Goal: Task Accomplishment & Management: Use online tool/utility

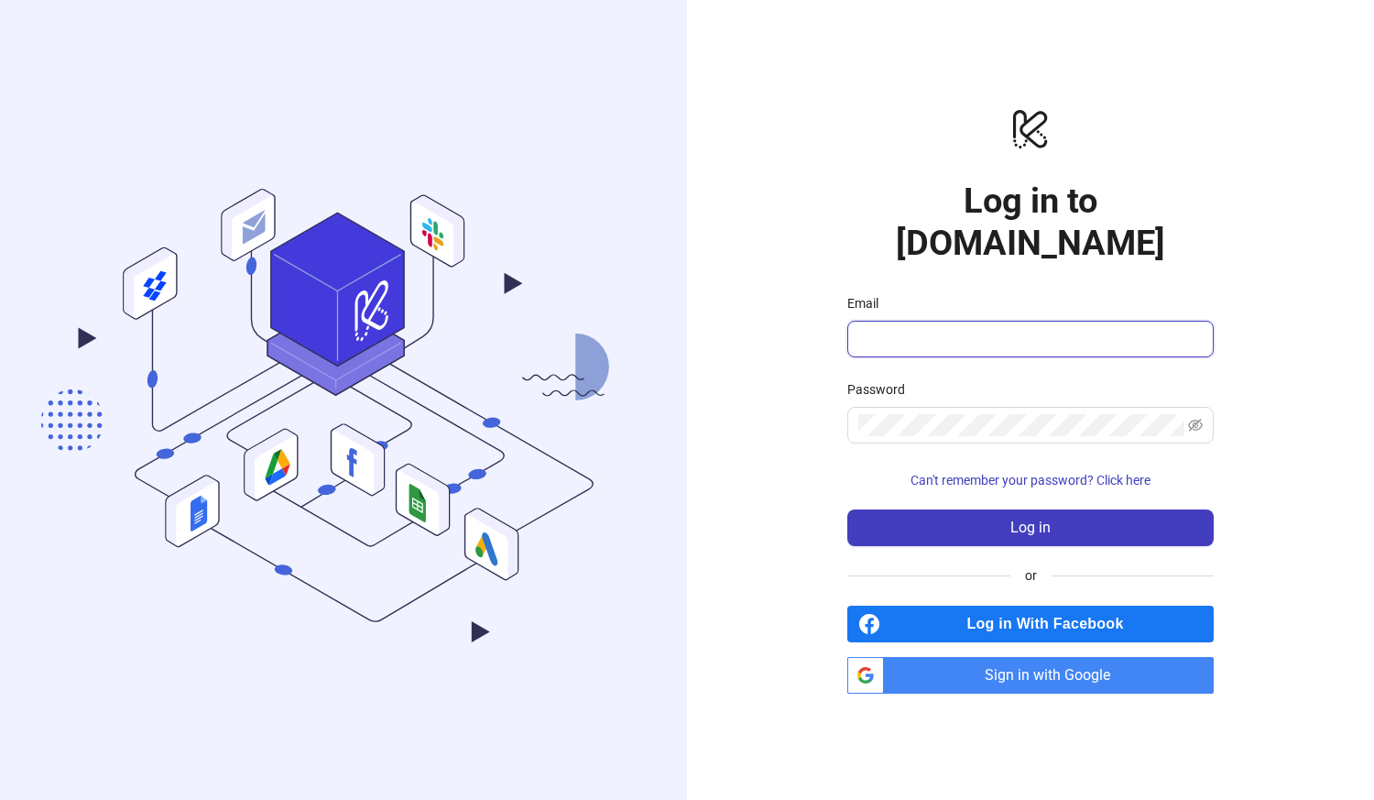
click at [943, 328] on input "Email" at bounding box center [1029, 339] width 341 height 22
click at [974, 328] on input "Email" at bounding box center [1029, 339] width 341 height 22
paste input "**********"
type input "**********"
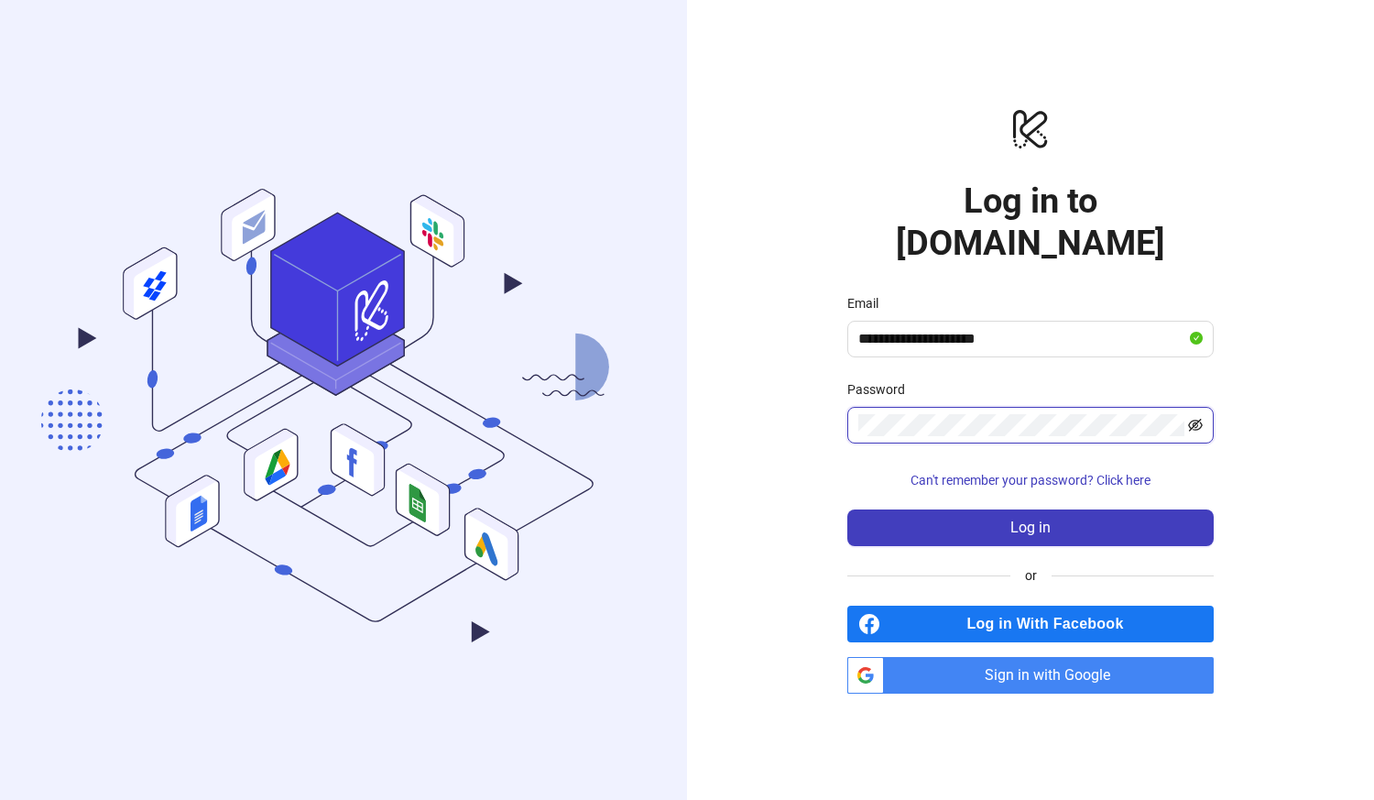
click at [1196, 419] on icon "eye-invisible" at bounding box center [1195, 425] width 15 height 13
click at [1196, 418] on icon "eye" at bounding box center [1195, 425] width 15 height 15
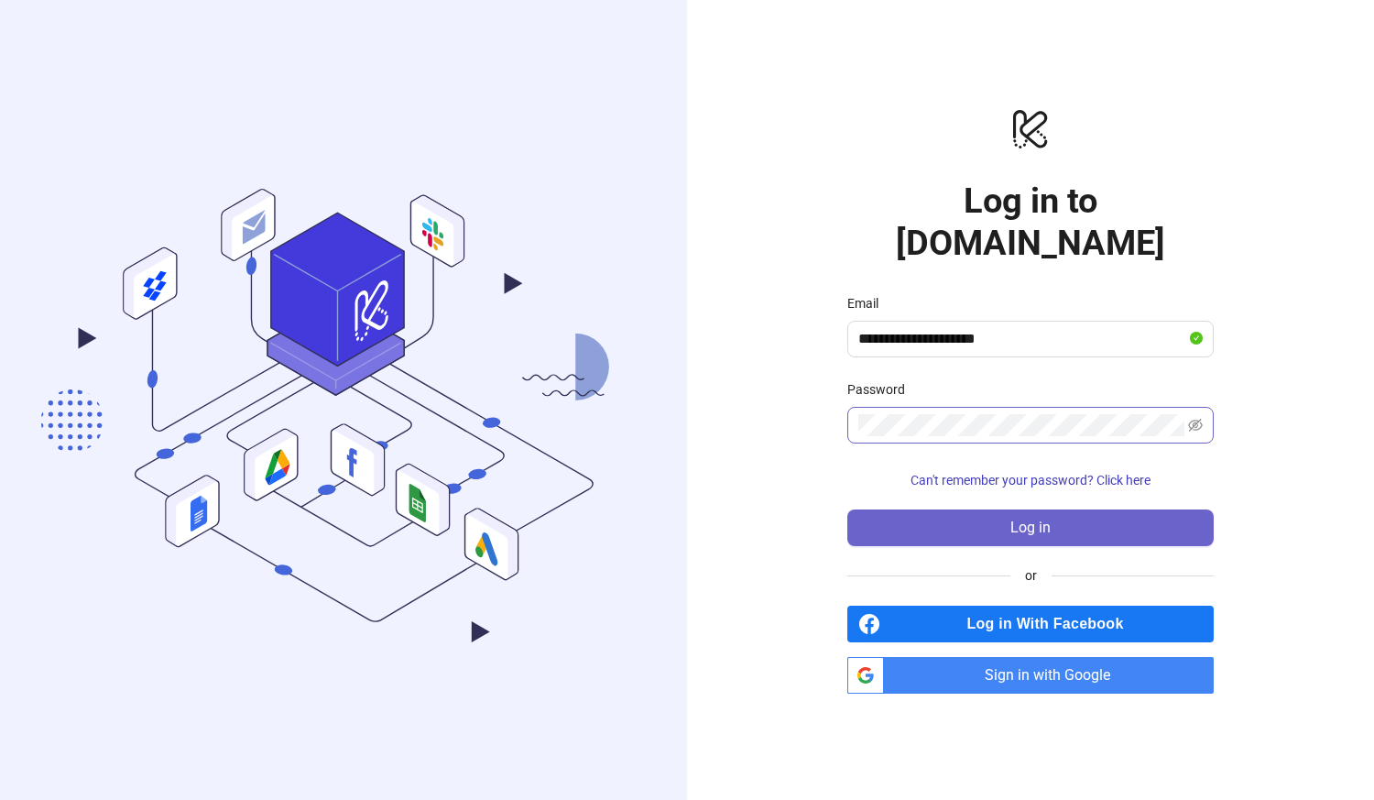
click at [1039, 520] on span "Log in" at bounding box center [1031, 528] width 40 height 16
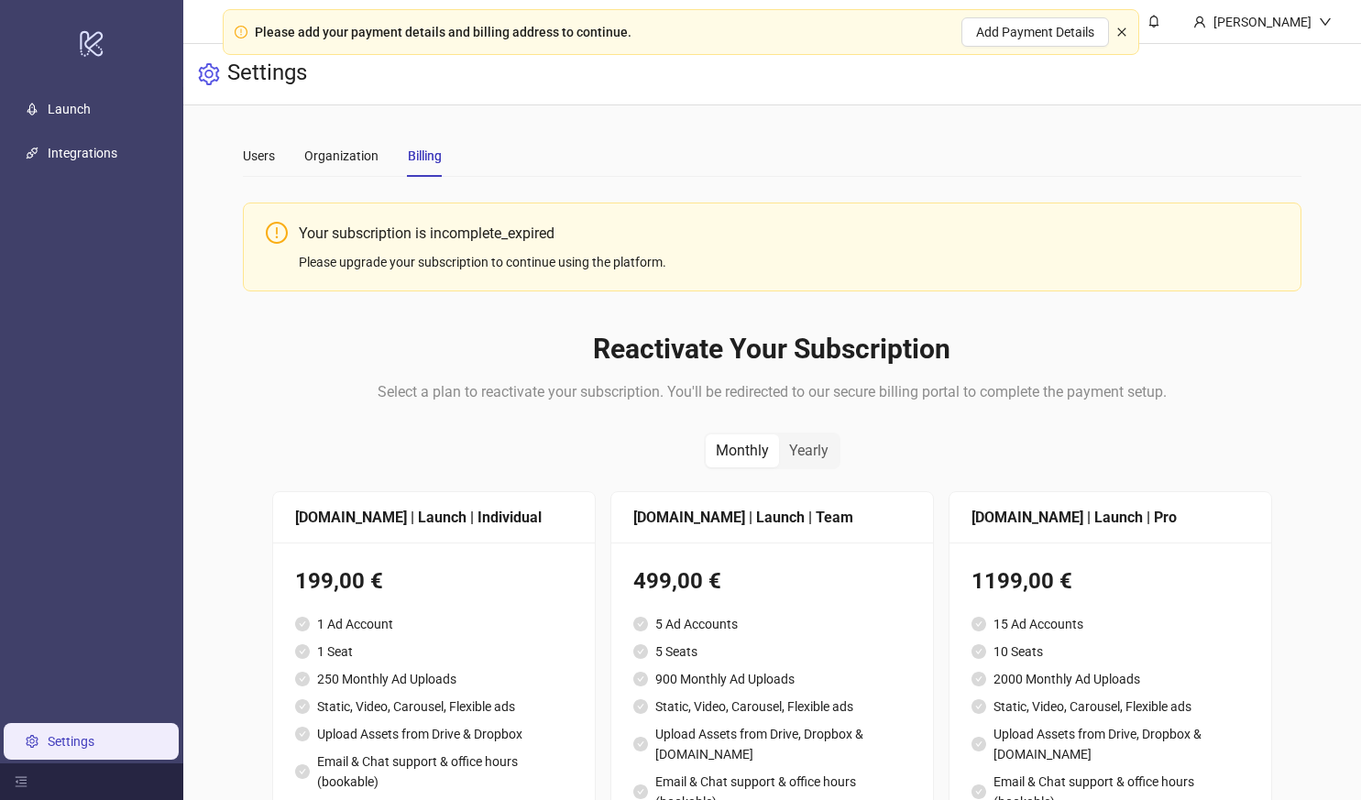
click at [1123, 30] on icon "close" at bounding box center [1121, 32] width 11 height 11
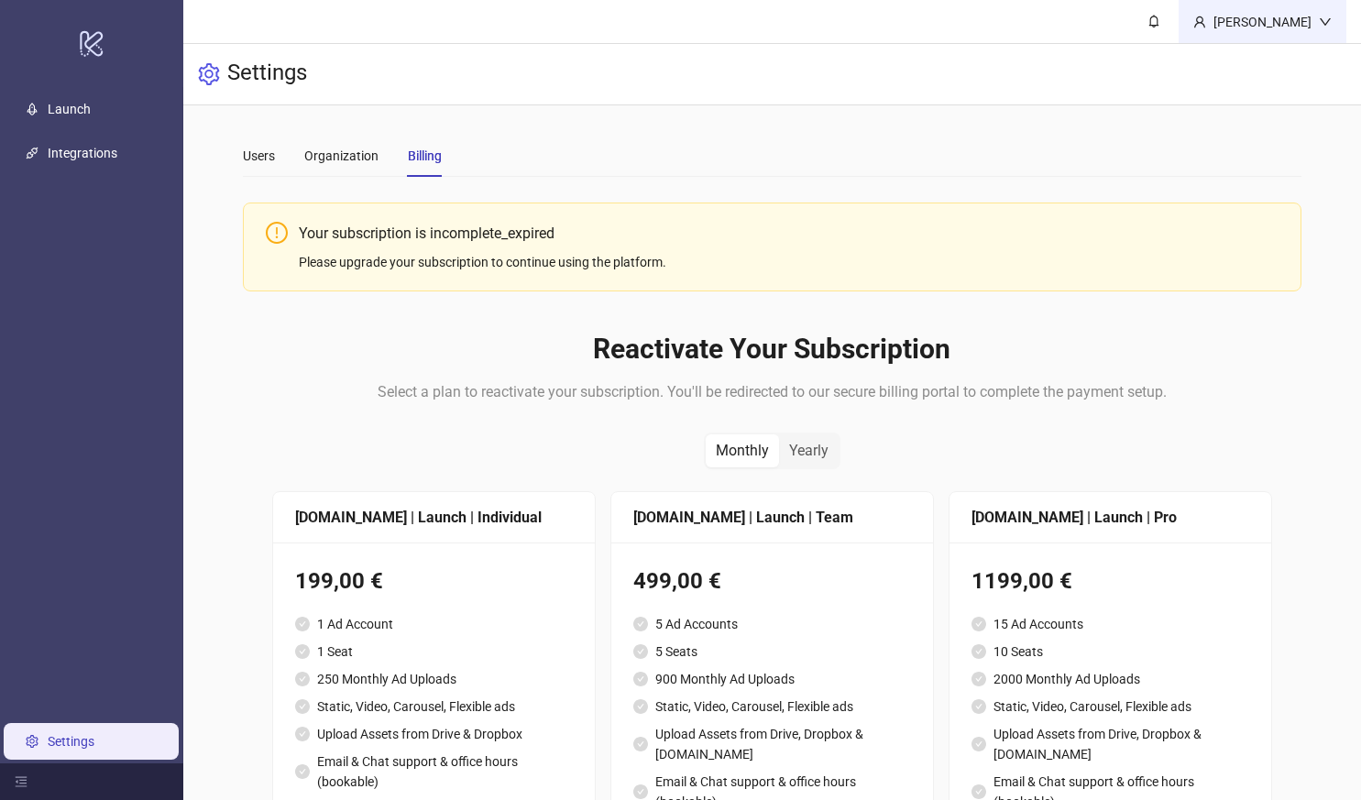
click at [1301, 16] on div "Marcos" at bounding box center [1262, 22] width 113 height 20
click at [1264, 63] on span "Logout" at bounding box center [1287, 65] width 88 height 20
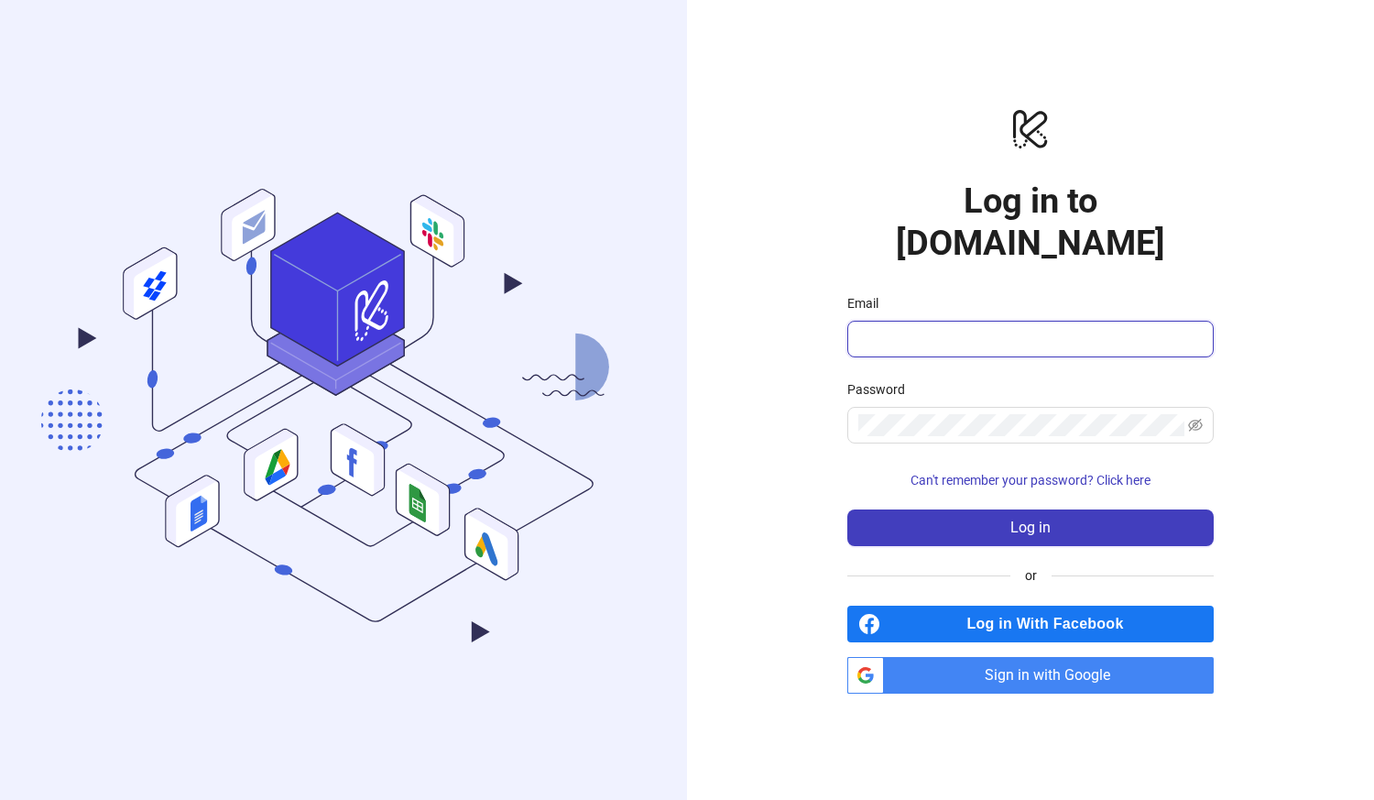
click at [931, 328] on input "Email" at bounding box center [1029, 339] width 341 height 22
click at [962, 473] on span "Can't remember your password? Click here" at bounding box center [1031, 480] width 240 height 15
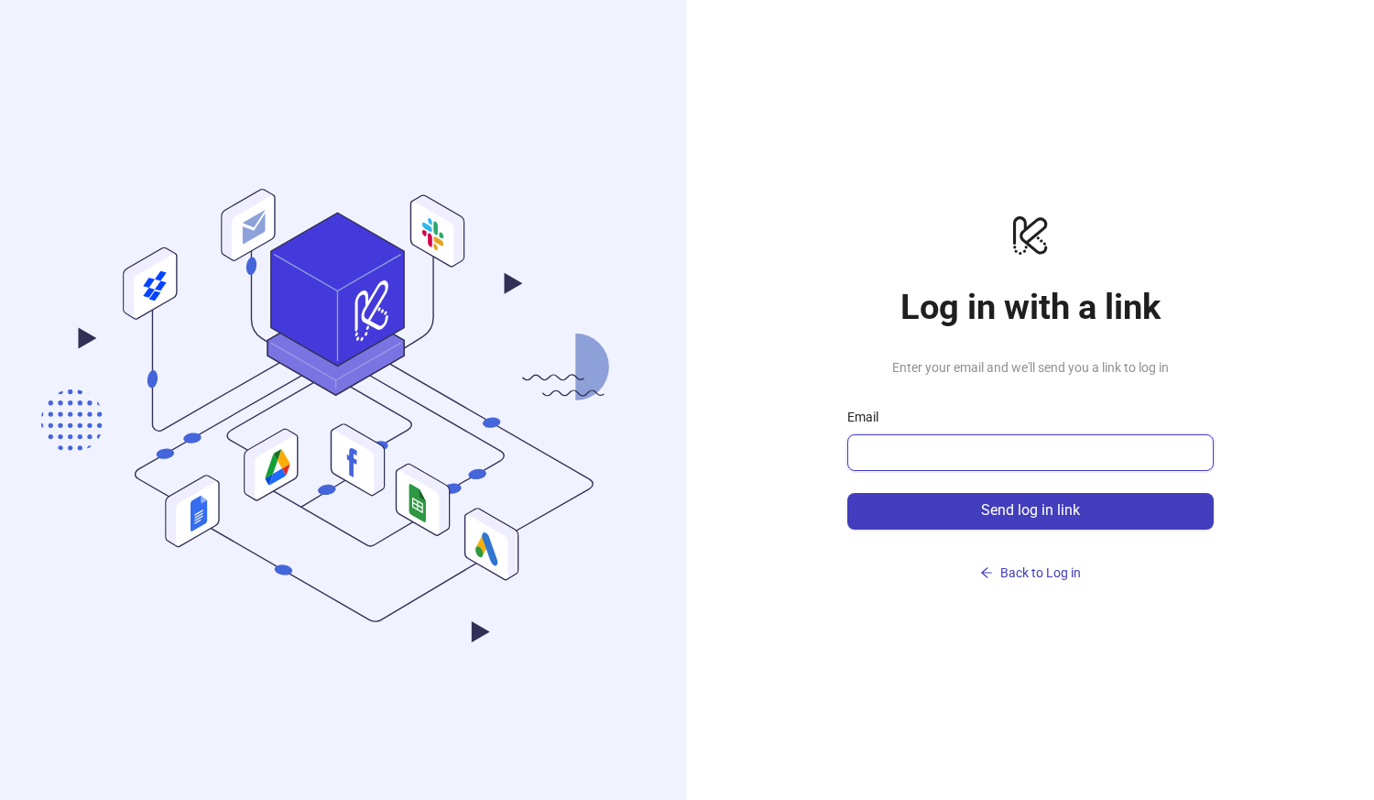
click at [958, 445] on input "Email" at bounding box center [1029, 453] width 341 height 22
type input "**********"
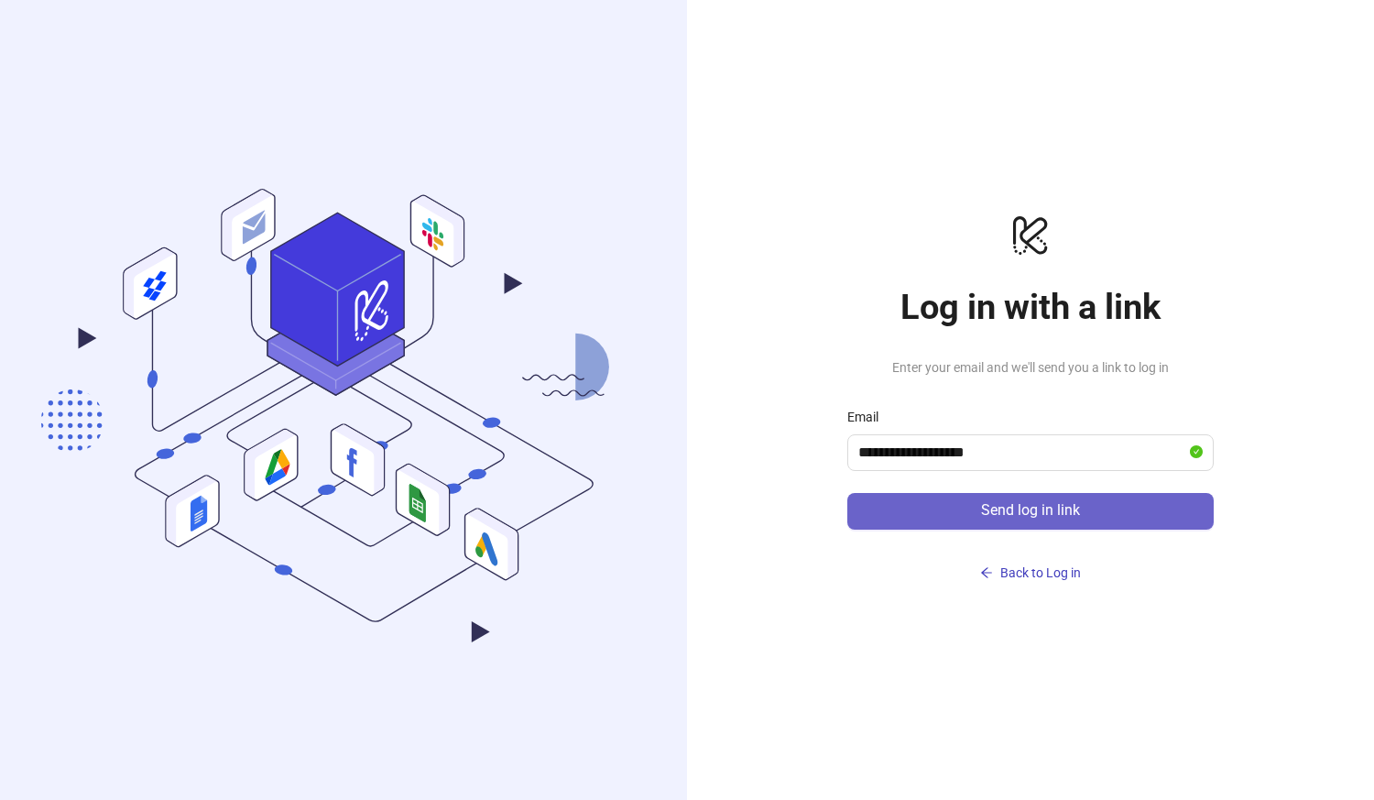
click at [903, 511] on button "Send log in link" at bounding box center [1031, 511] width 367 height 37
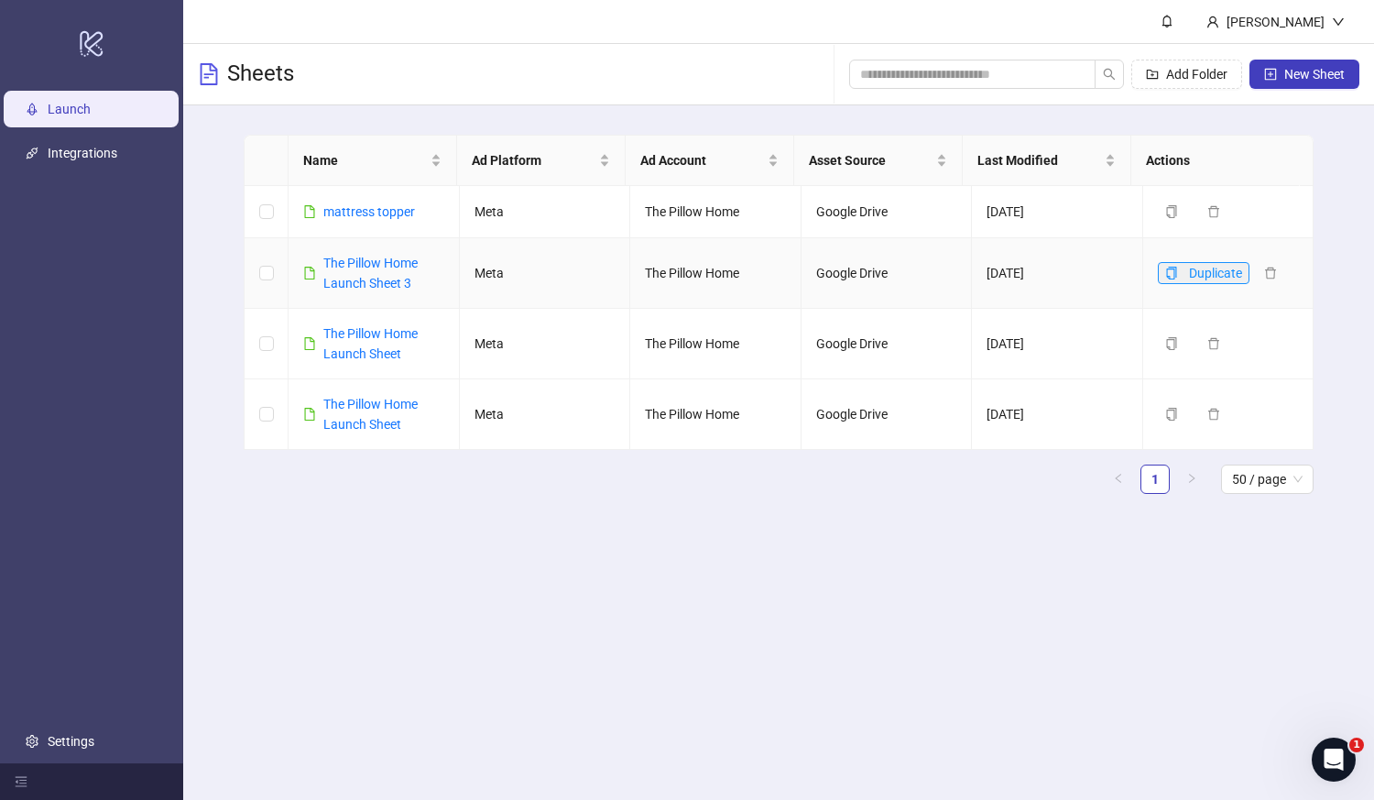
click at [1165, 274] on icon "copy" at bounding box center [1171, 273] width 13 height 13
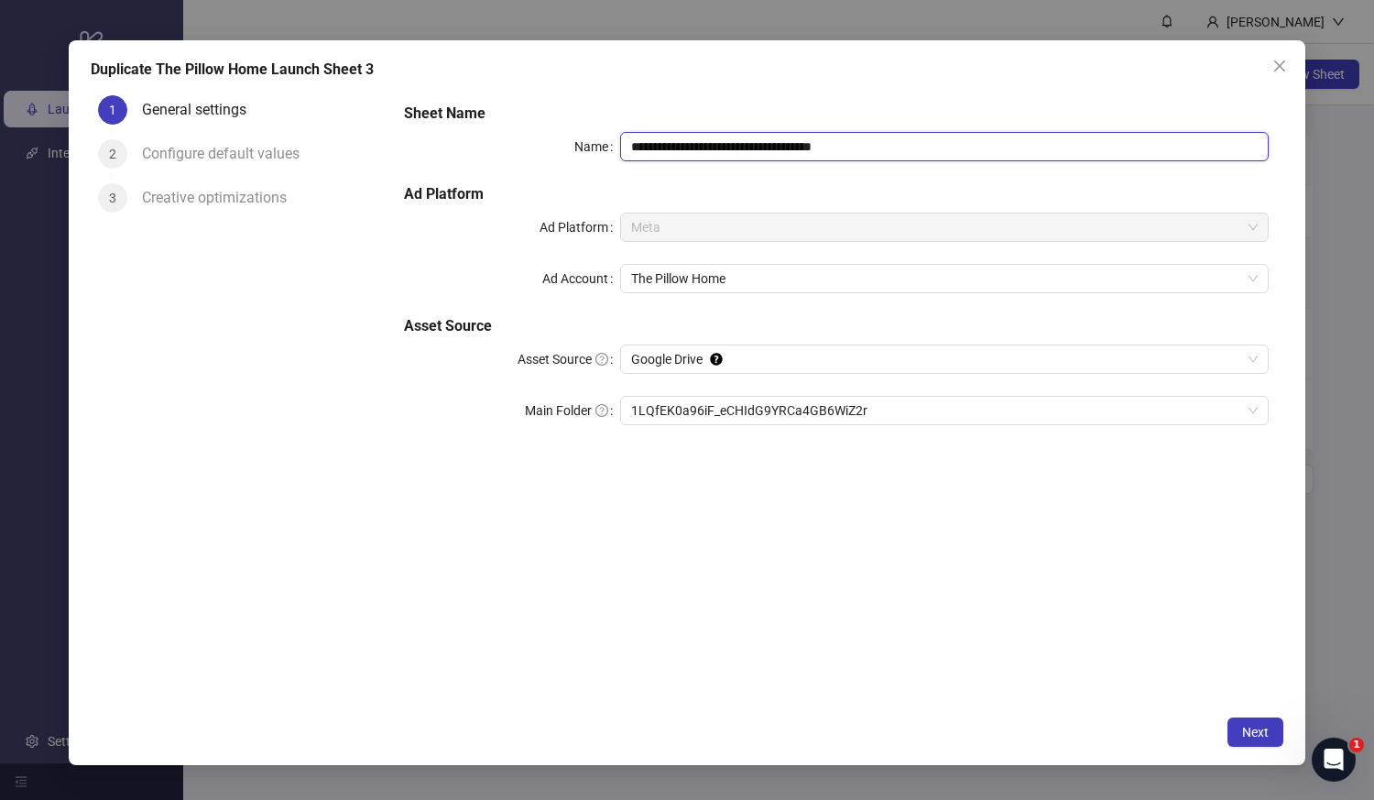
drag, startPoint x: 872, startPoint y: 146, endPoint x: 815, endPoint y: 149, distance: 57.8
click at [815, 149] on input "**********" at bounding box center [944, 146] width 649 height 29
type input "**********"
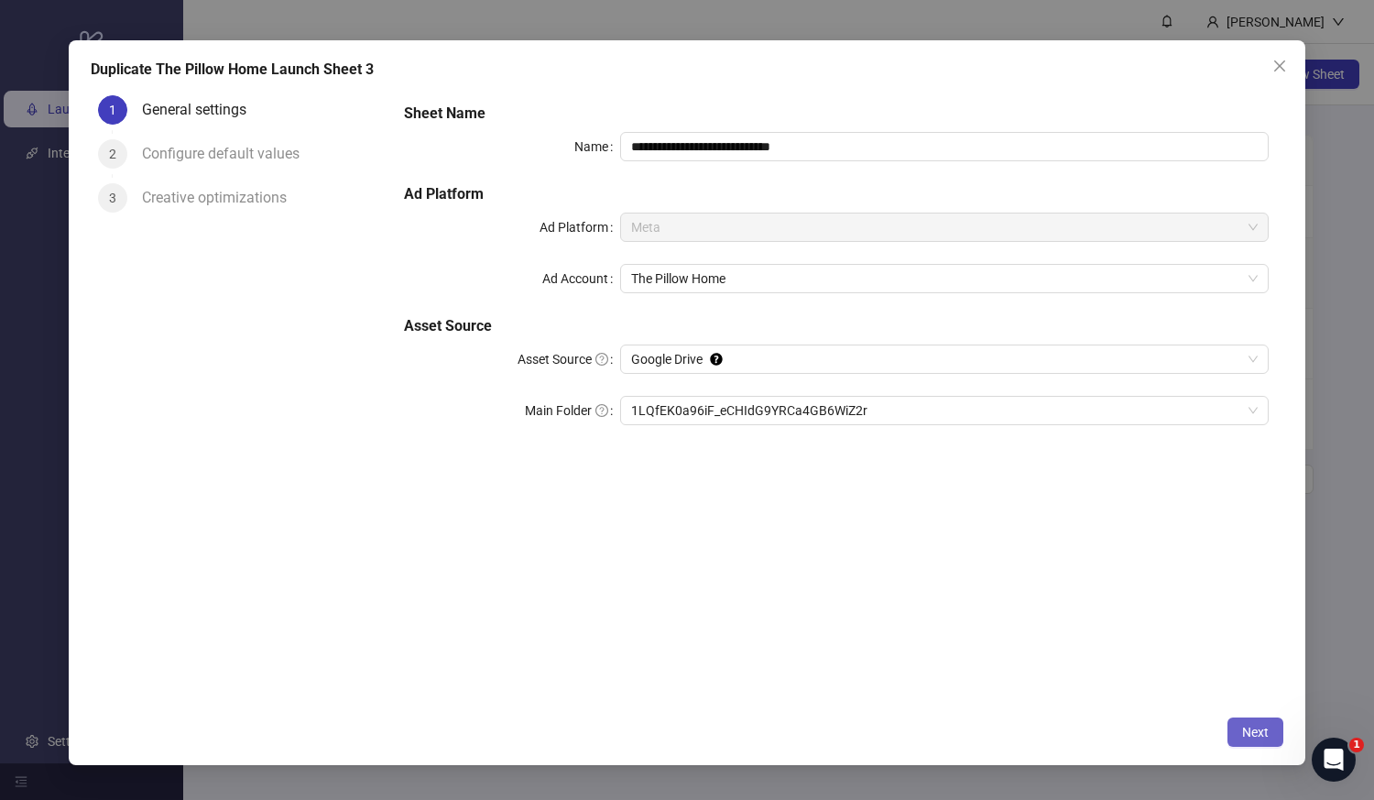
click at [1267, 733] on span "Next" at bounding box center [1255, 732] width 27 height 15
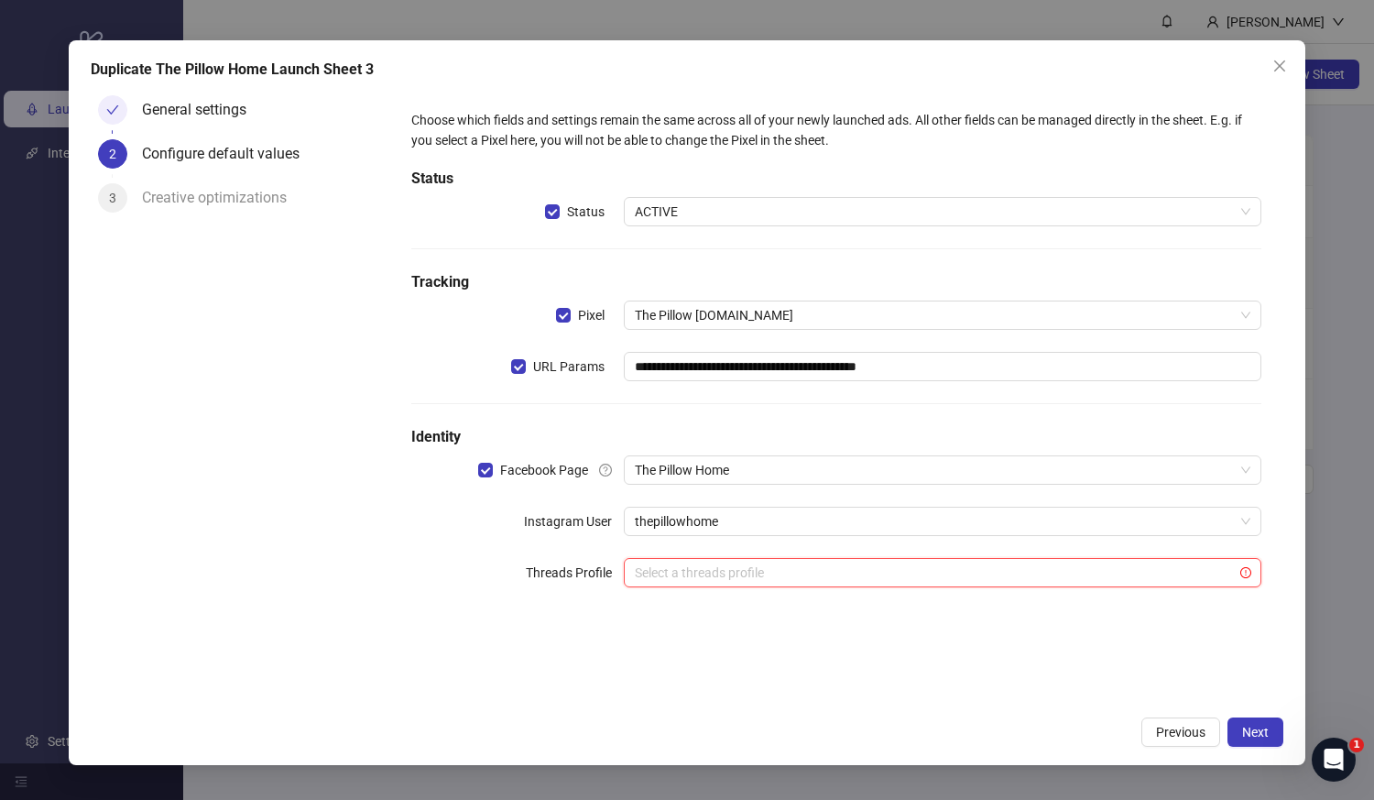
click at [805, 570] on input "search" at bounding box center [934, 572] width 599 height 27
click at [575, 636] on div "**********" at bounding box center [836, 397] width 895 height 619
click at [1253, 730] on span "Next" at bounding box center [1255, 732] width 27 height 15
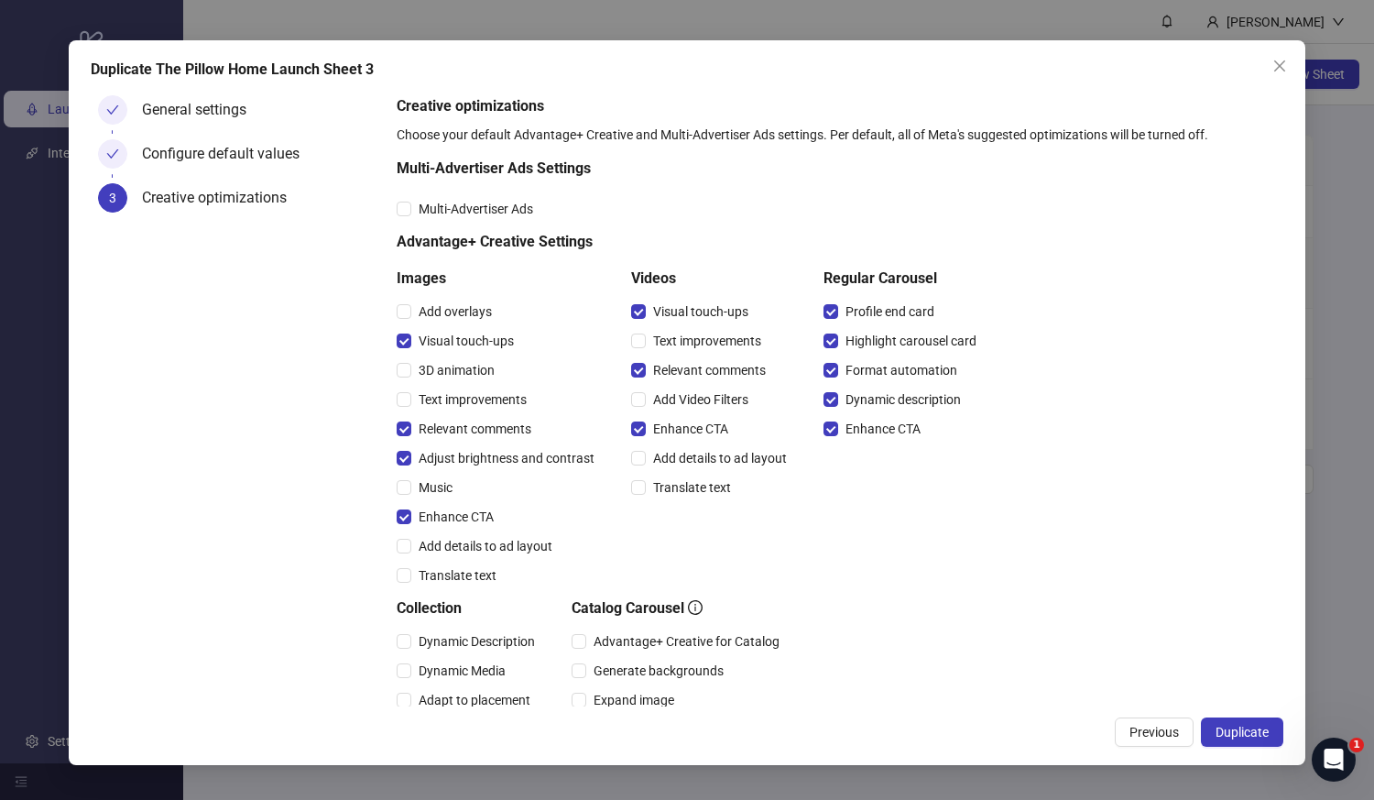
click at [1253, 730] on span "Duplicate" at bounding box center [1242, 732] width 53 height 15
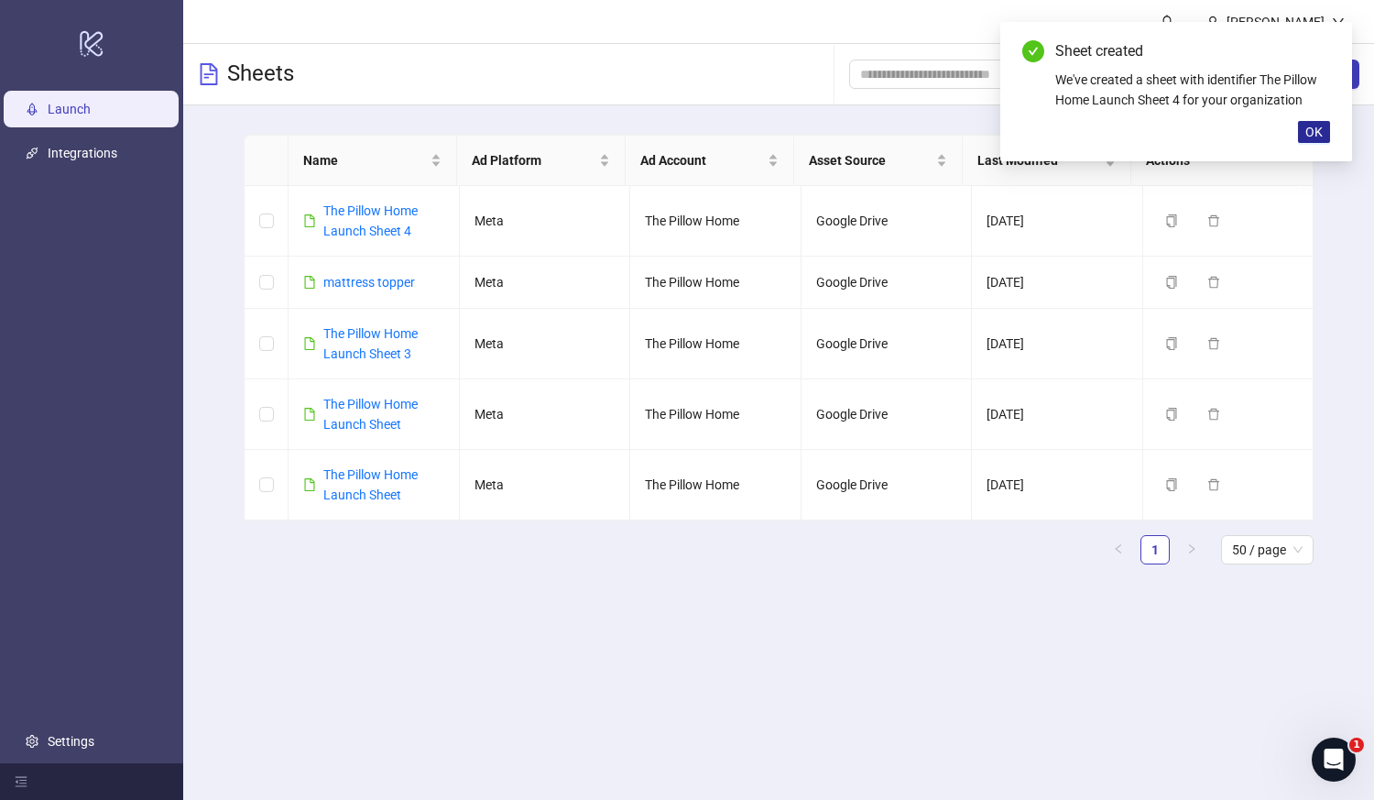
click at [1317, 123] on button "OK" at bounding box center [1314, 132] width 32 height 22
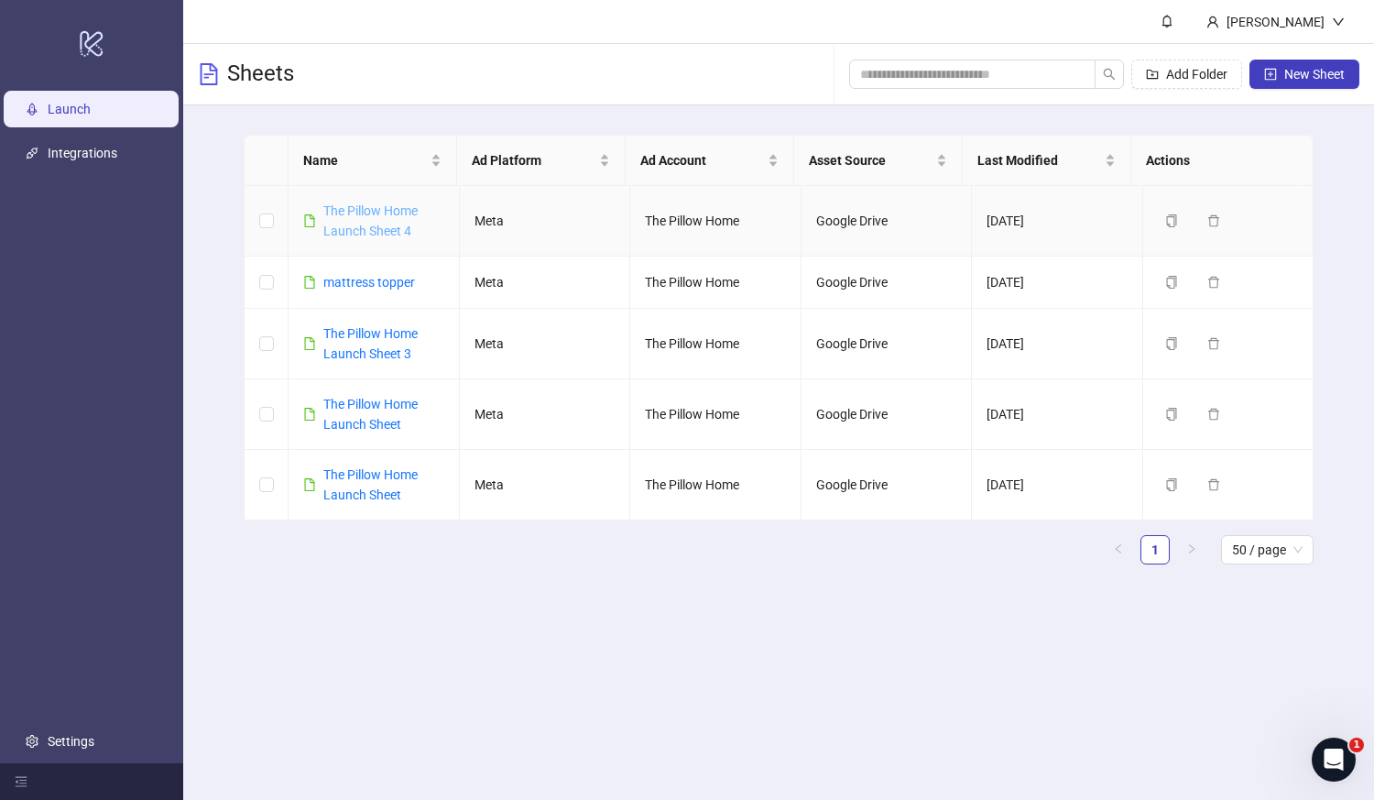
click at [355, 215] on link "The Pillow Home Launch Sheet 4" at bounding box center [370, 220] width 94 height 35
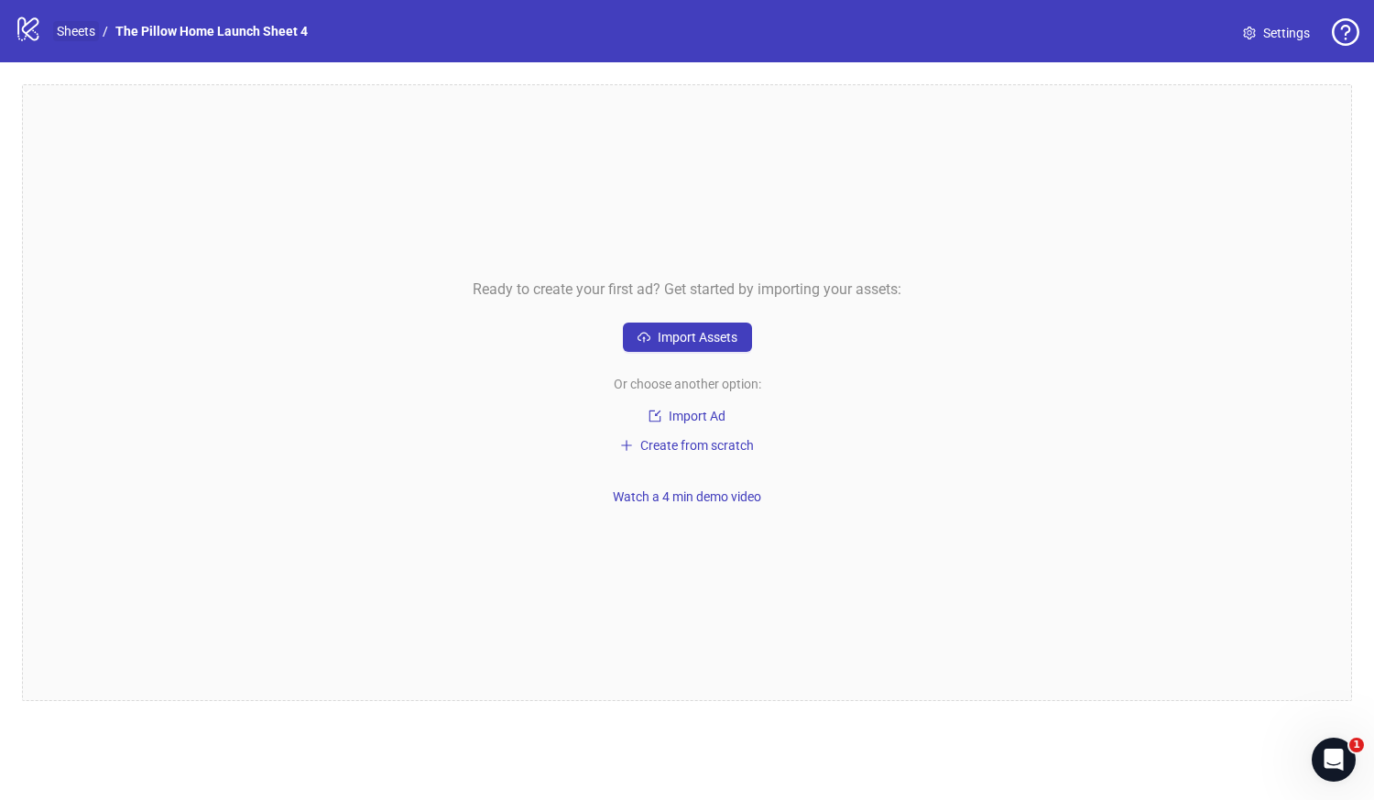
click at [69, 32] on link "Sheets" at bounding box center [76, 31] width 46 height 20
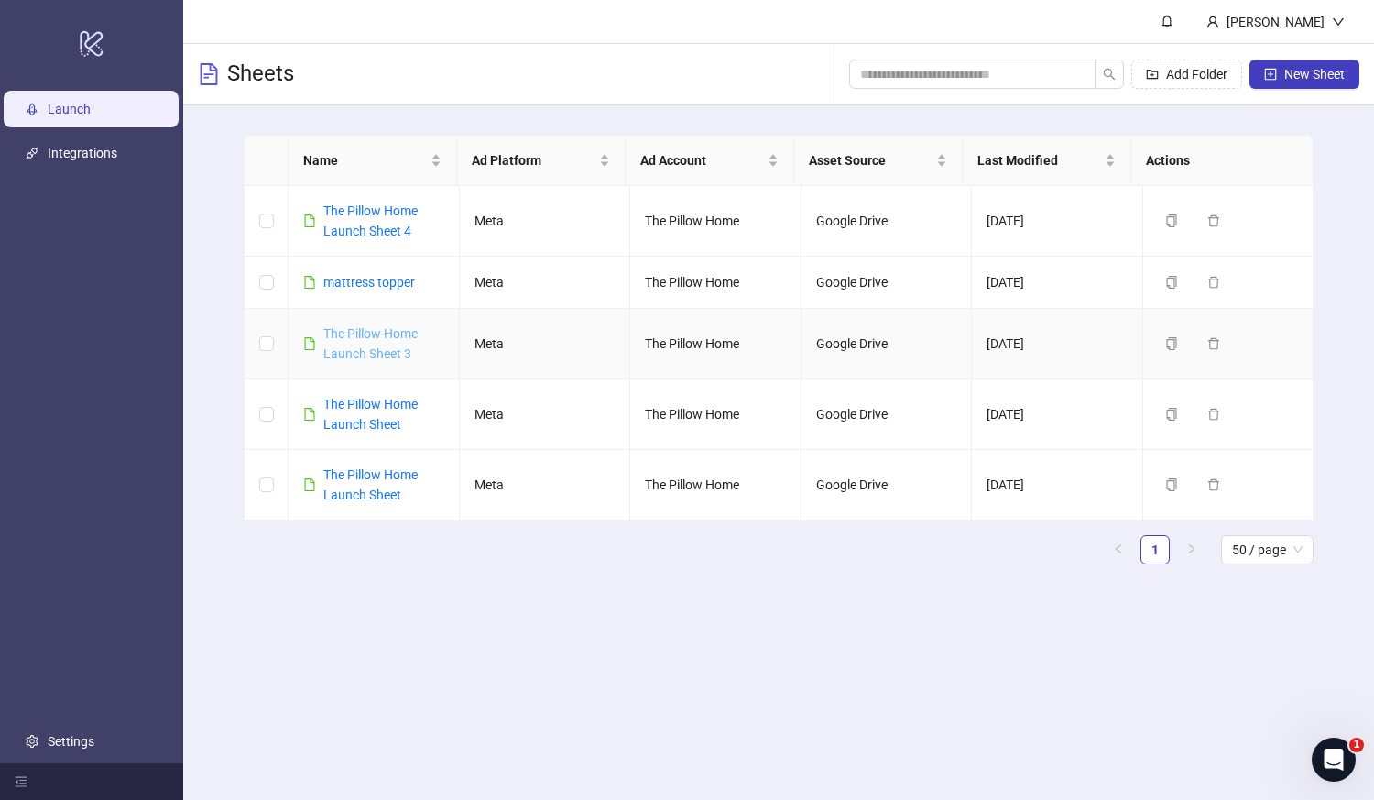
click at [366, 354] on link "The Pillow Home Launch Sheet 3" at bounding box center [370, 343] width 94 height 35
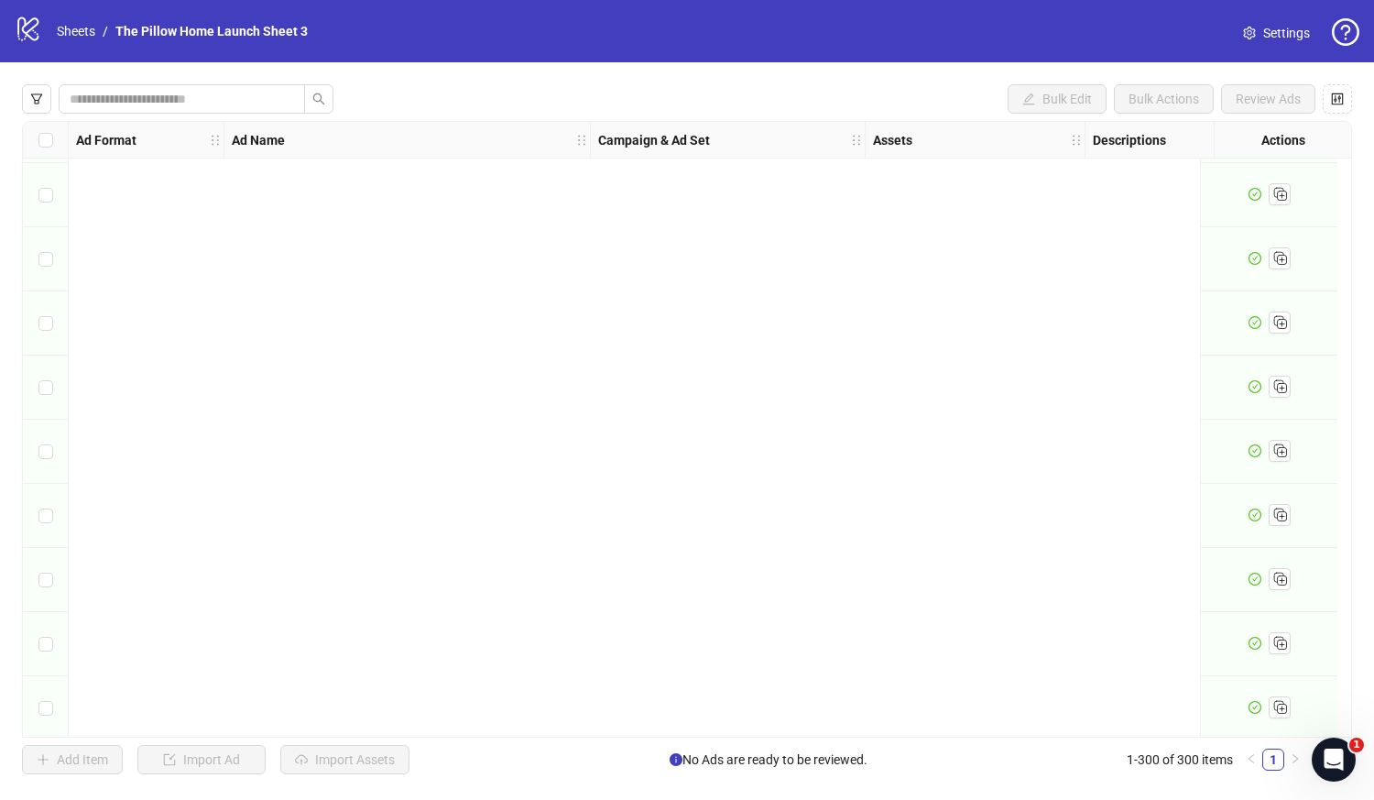
scroll to position [16562, 0]
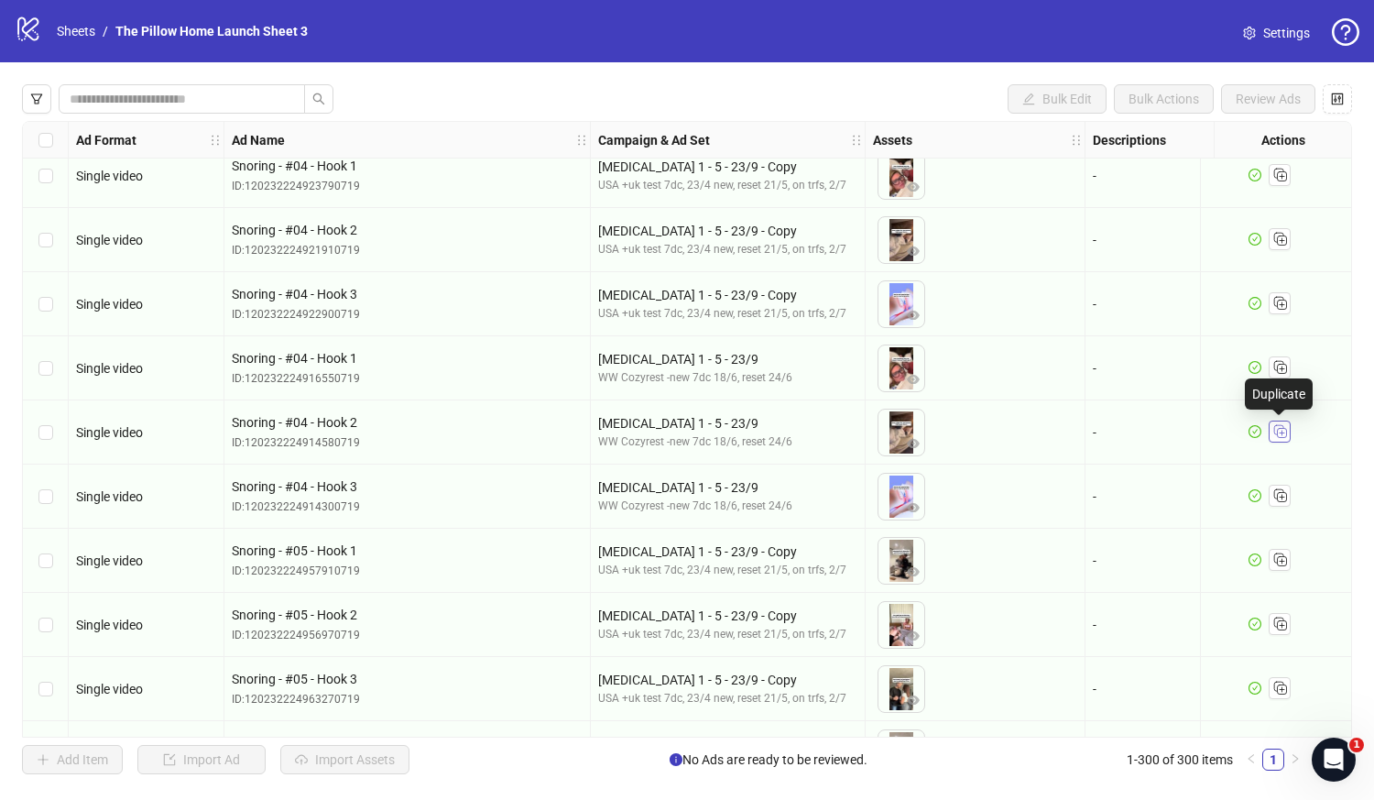
click at [1278, 432] on icon "Duplicate" at bounding box center [1280, 430] width 18 height 18
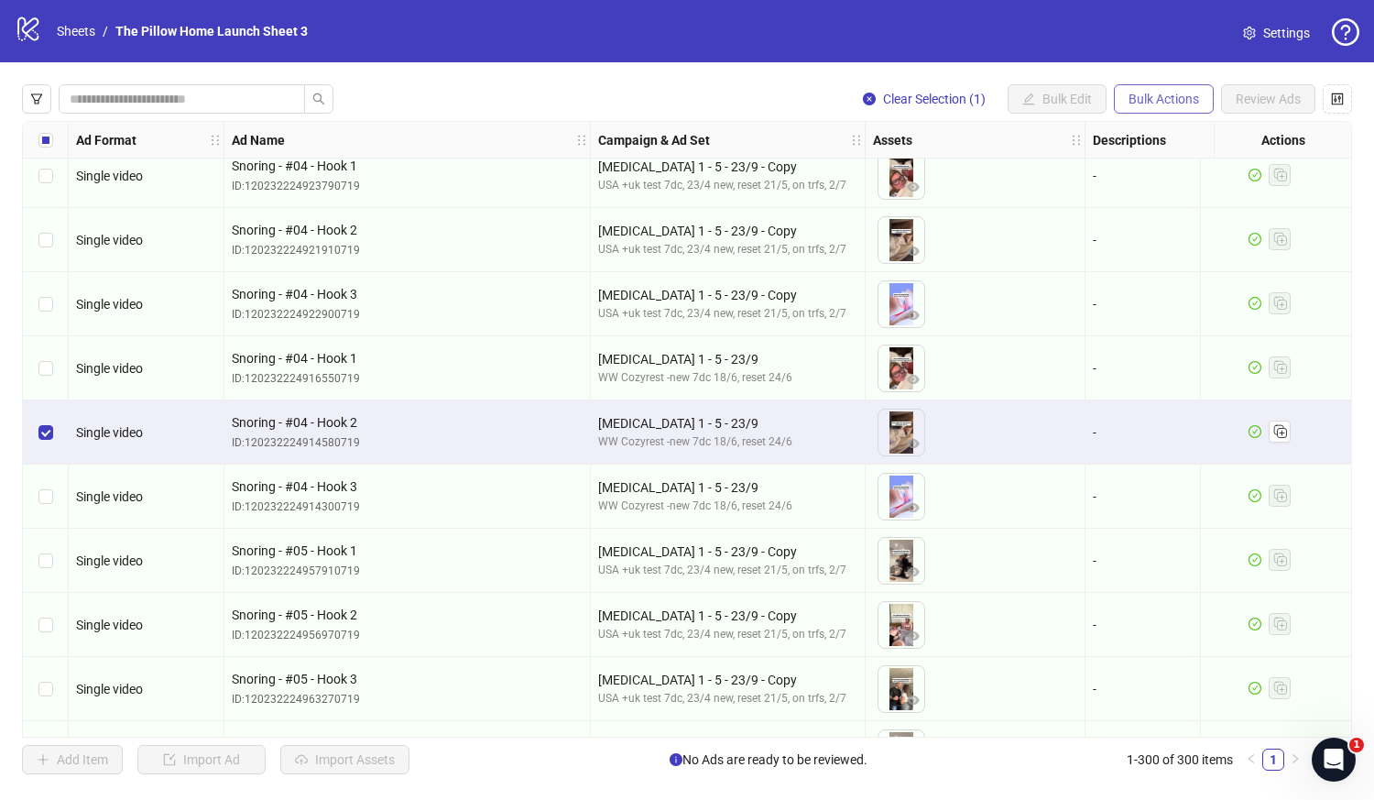
click at [1160, 100] on span "Bulk Actions" at bounding box center [1164, 99] width 71 height 15
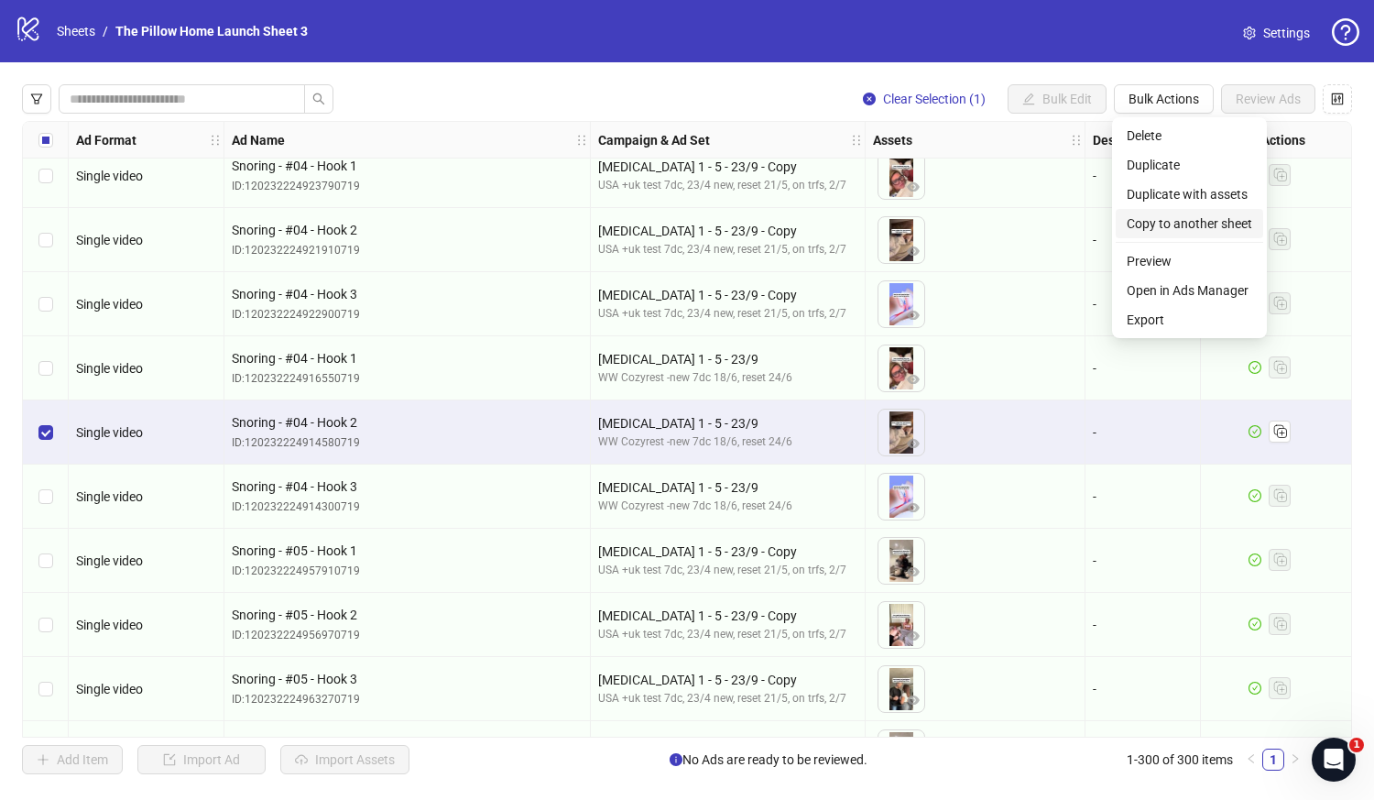
click at [1167, 221] on span "Copy to another sheet" at bounding box center [1190, 223] width 126 height 20
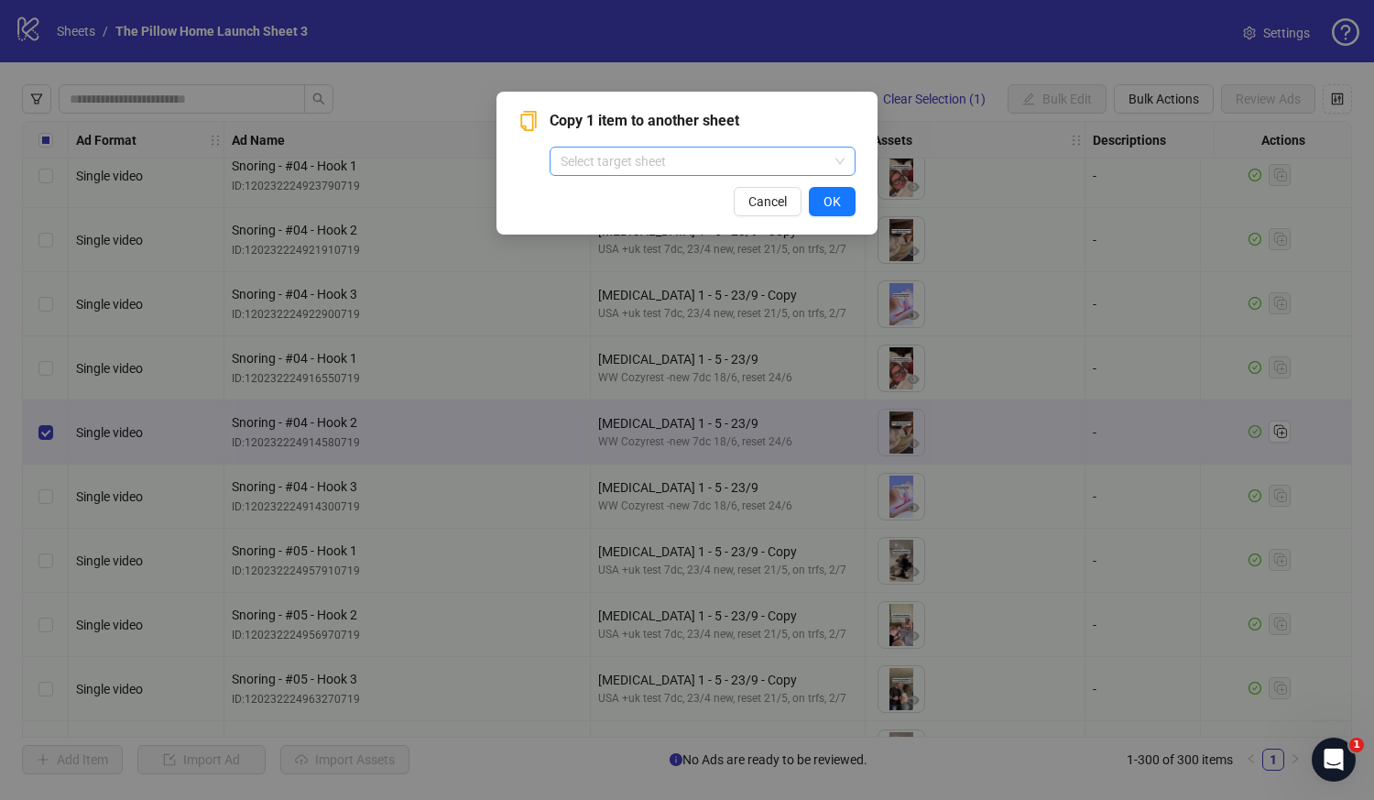
click at [726, 155] on input "search" at bounding box center [695, 161] width 268 height 27
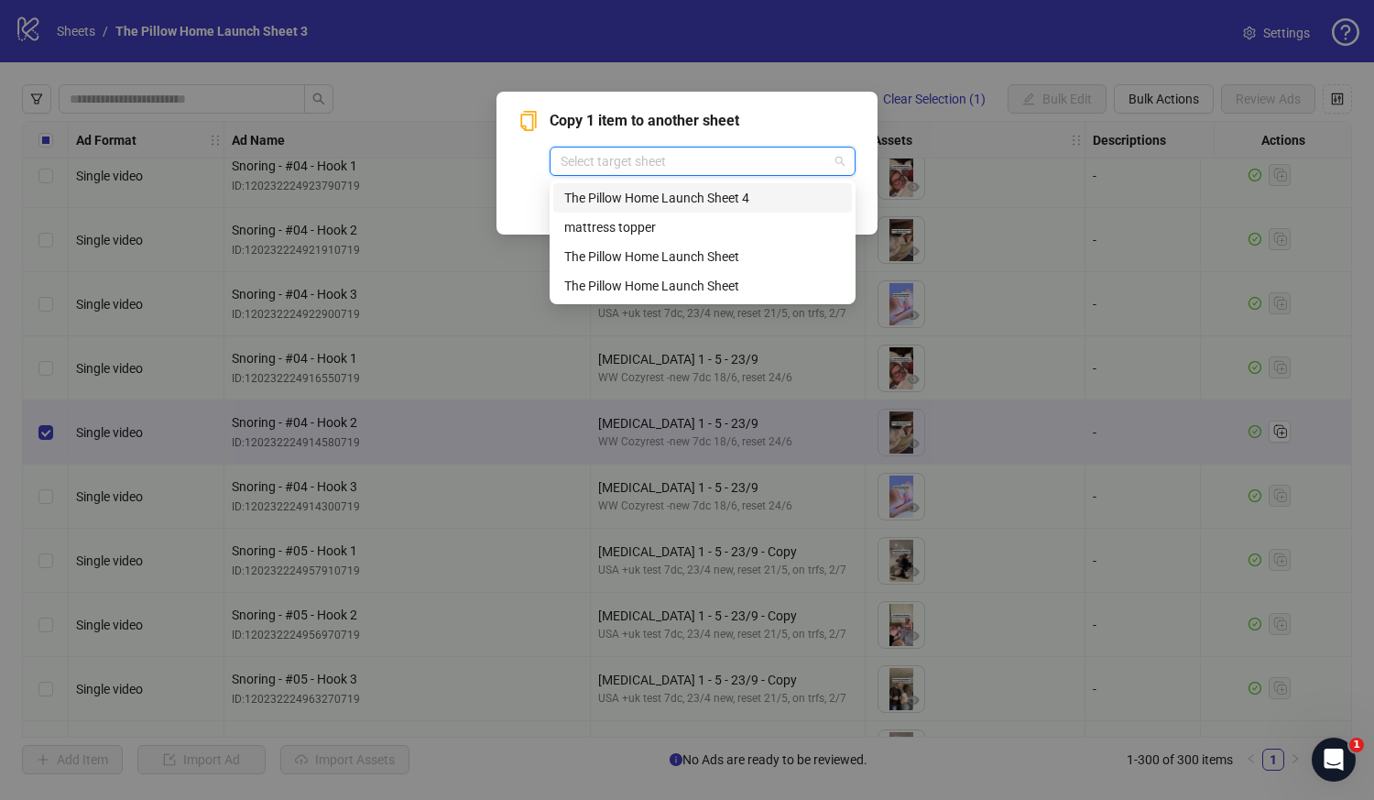
click at [683, 197] on div "The Pillow Home Launch Sheet 4" at bounding box center [702, 198] width 277 height 20
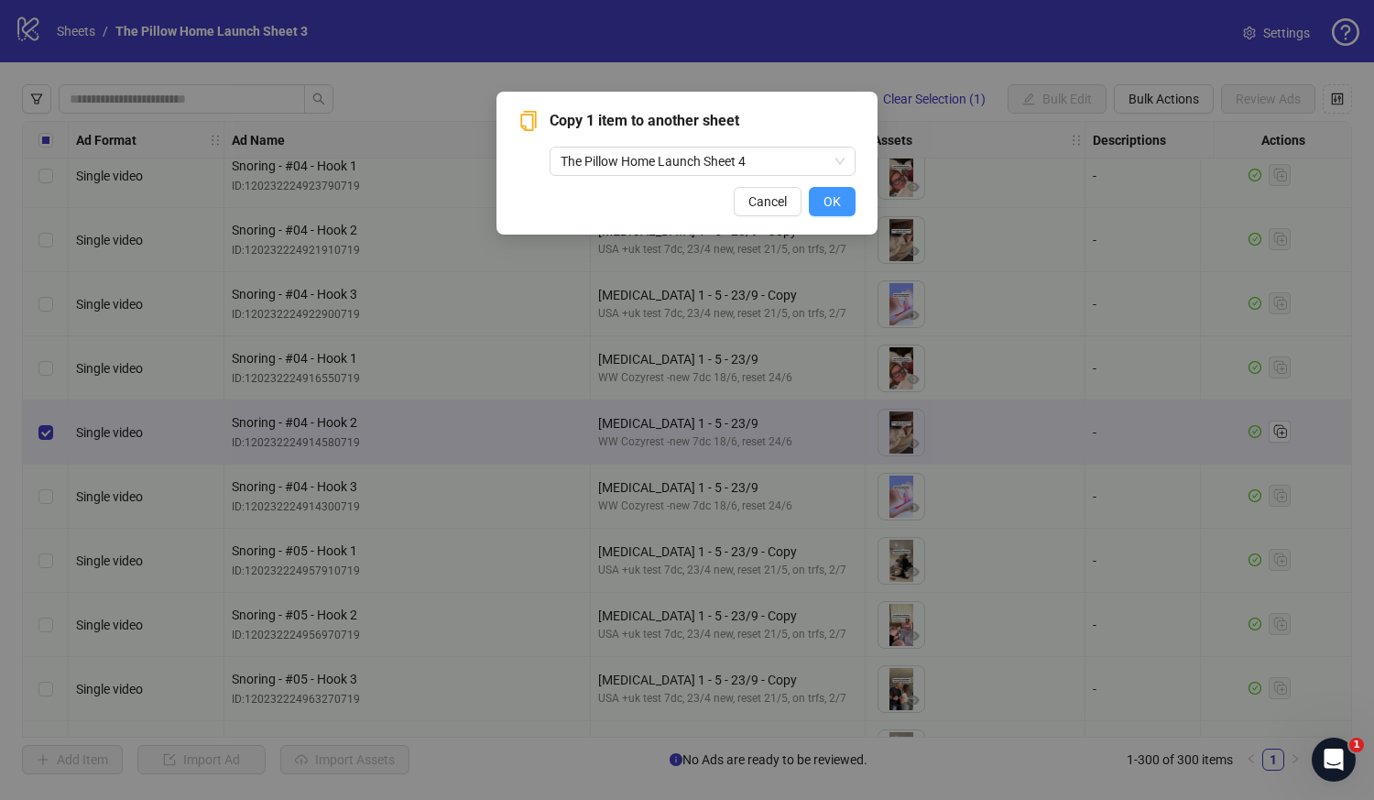
click at [835, 198] on span "OK" at bounding box center [832, 201] width 17 height 15
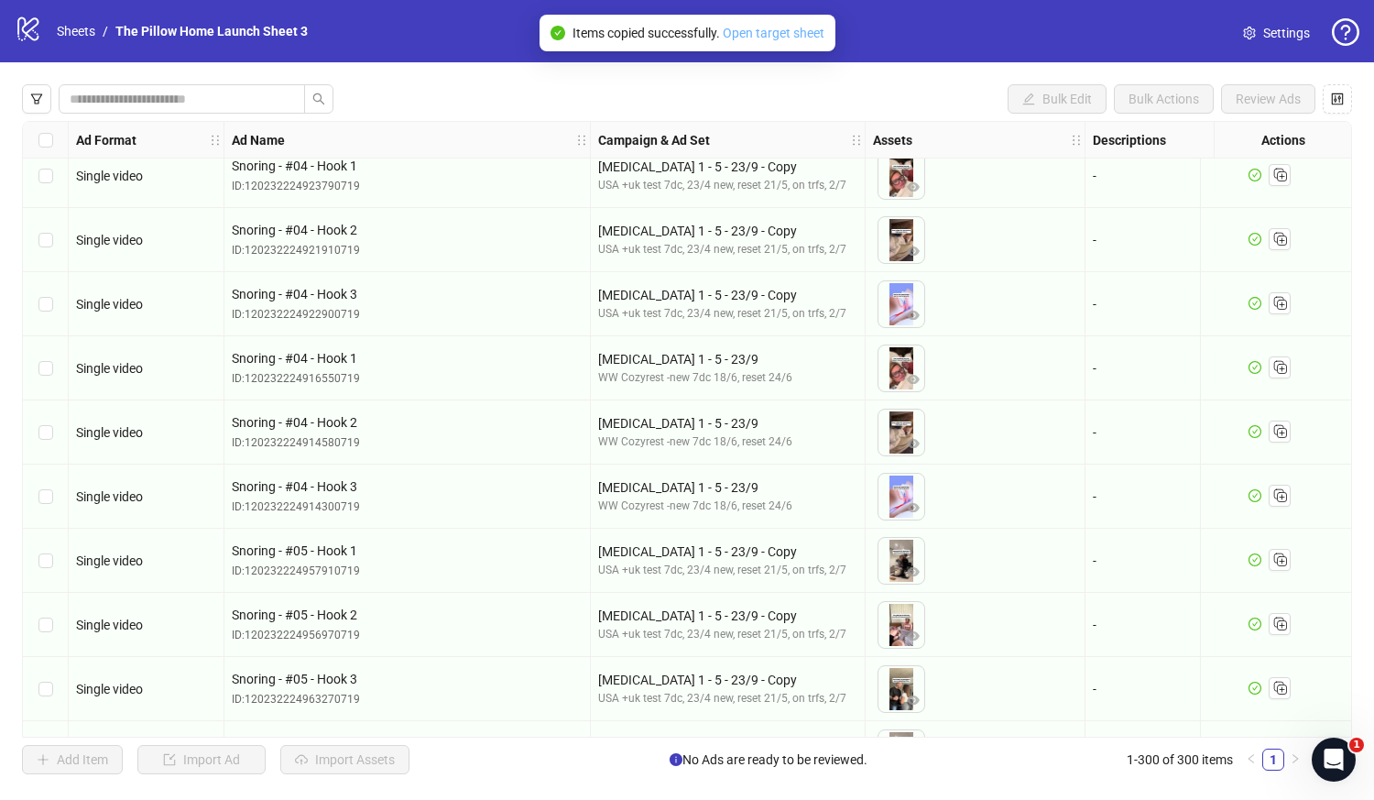
click at [790, 32] on link "Open target sheet" at bounding box center [774, 33] width 102 height 15
